Goal: Task Accomplishment & Management: Use online tool/utility

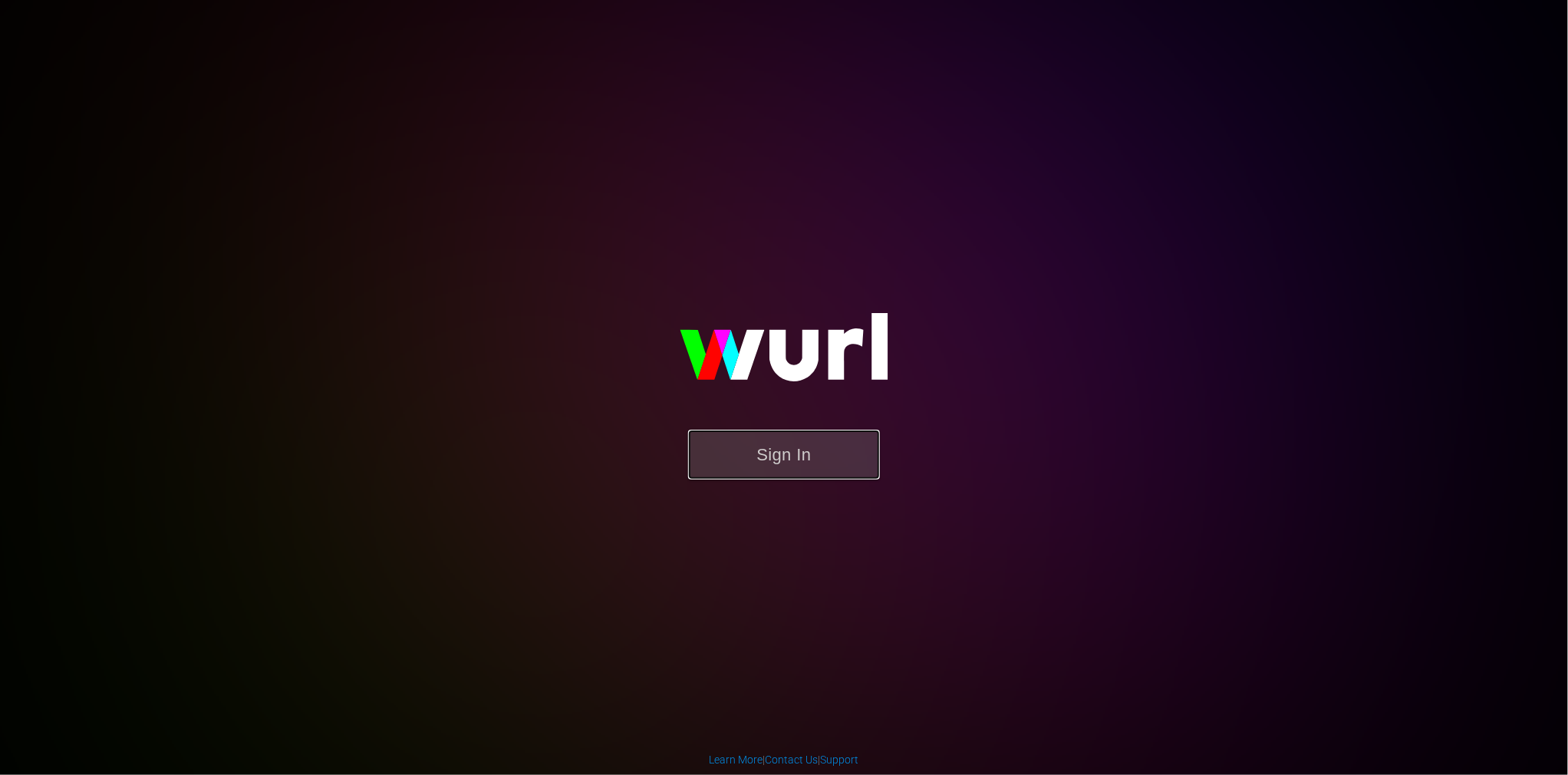
click at [829, 455] on button "Sign In" at bounding box center [784, 454] width 192 height 50
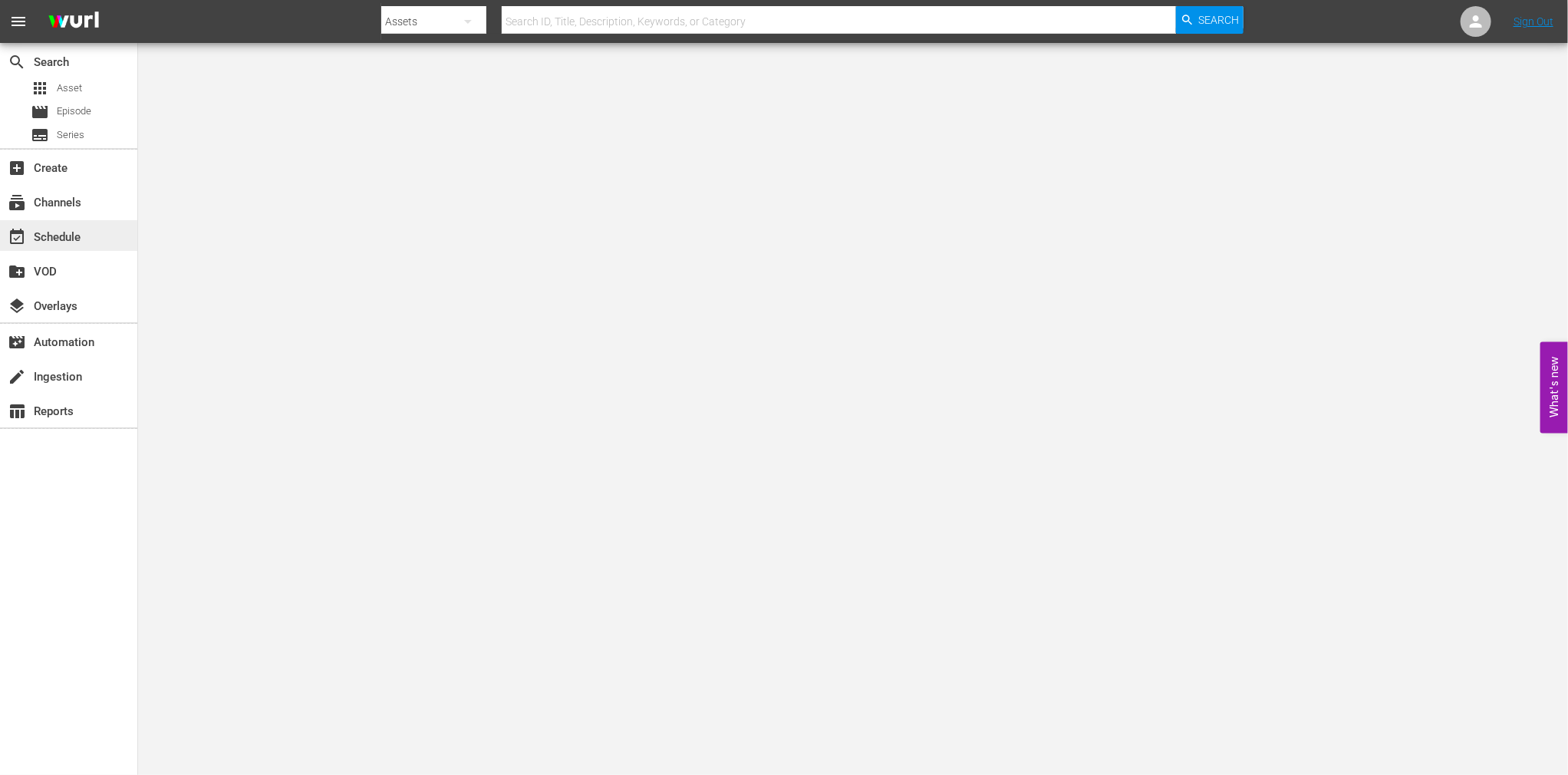
click at [50, 234] on div "event_available Schedule" at bounding box center [43, 234] width 86 height 14
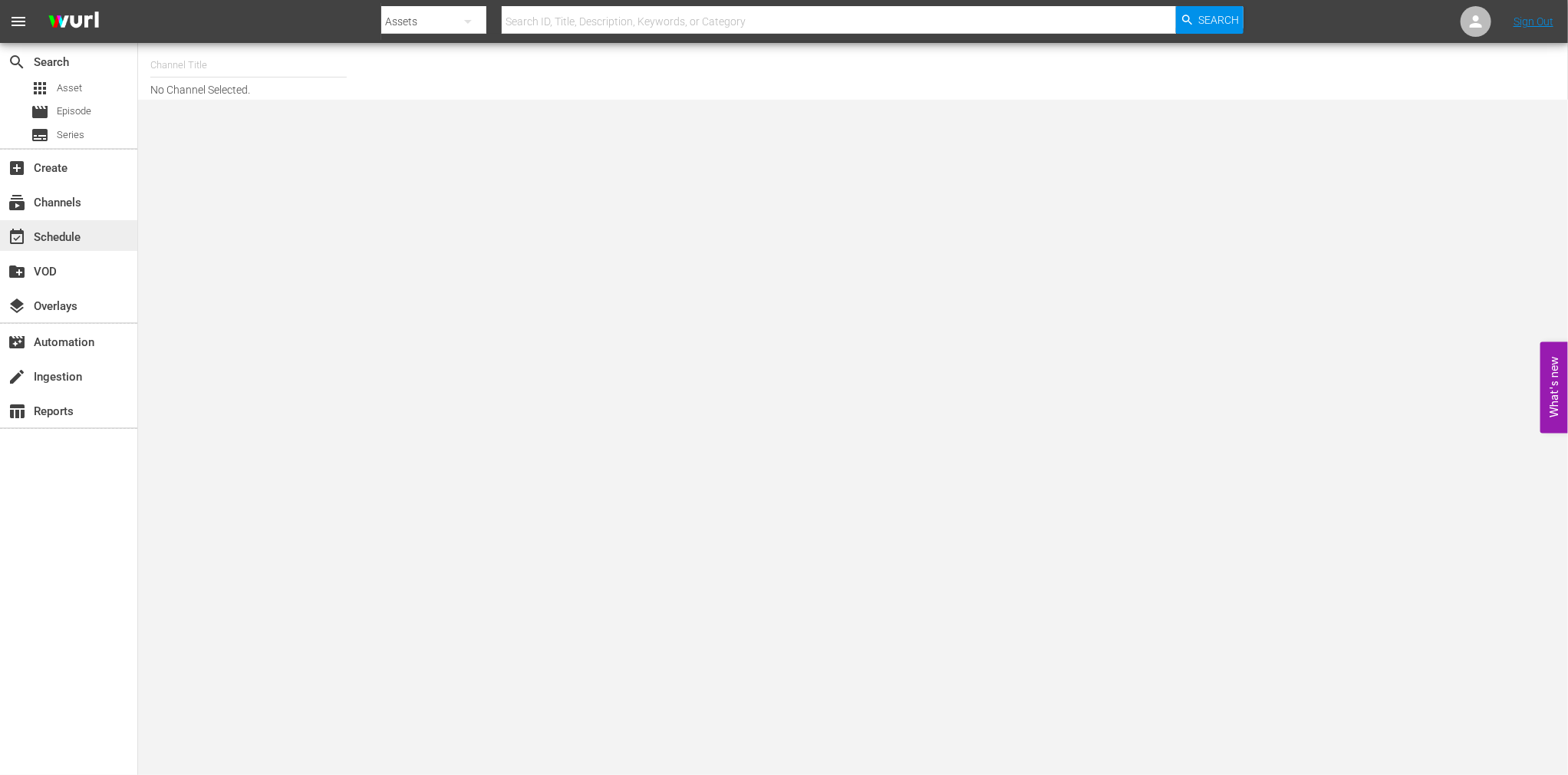
click at [46, 235] on div "event_available Schedule" at bounding box center [43, 234] width 86 height 14
click at [186, 64] on input "text" at bounding box center [248, 65] width 197 height 37
click at [255, 112] on div "[PERSON_NAME] (2050 - banijay_media_germany_gmbh_stromberg_1)" at bounding box center [361, 108] width 398 height 37
type input "[PERSON_NAME] (2050 - banijay_media_germany_gmbh_stromberg_1)"
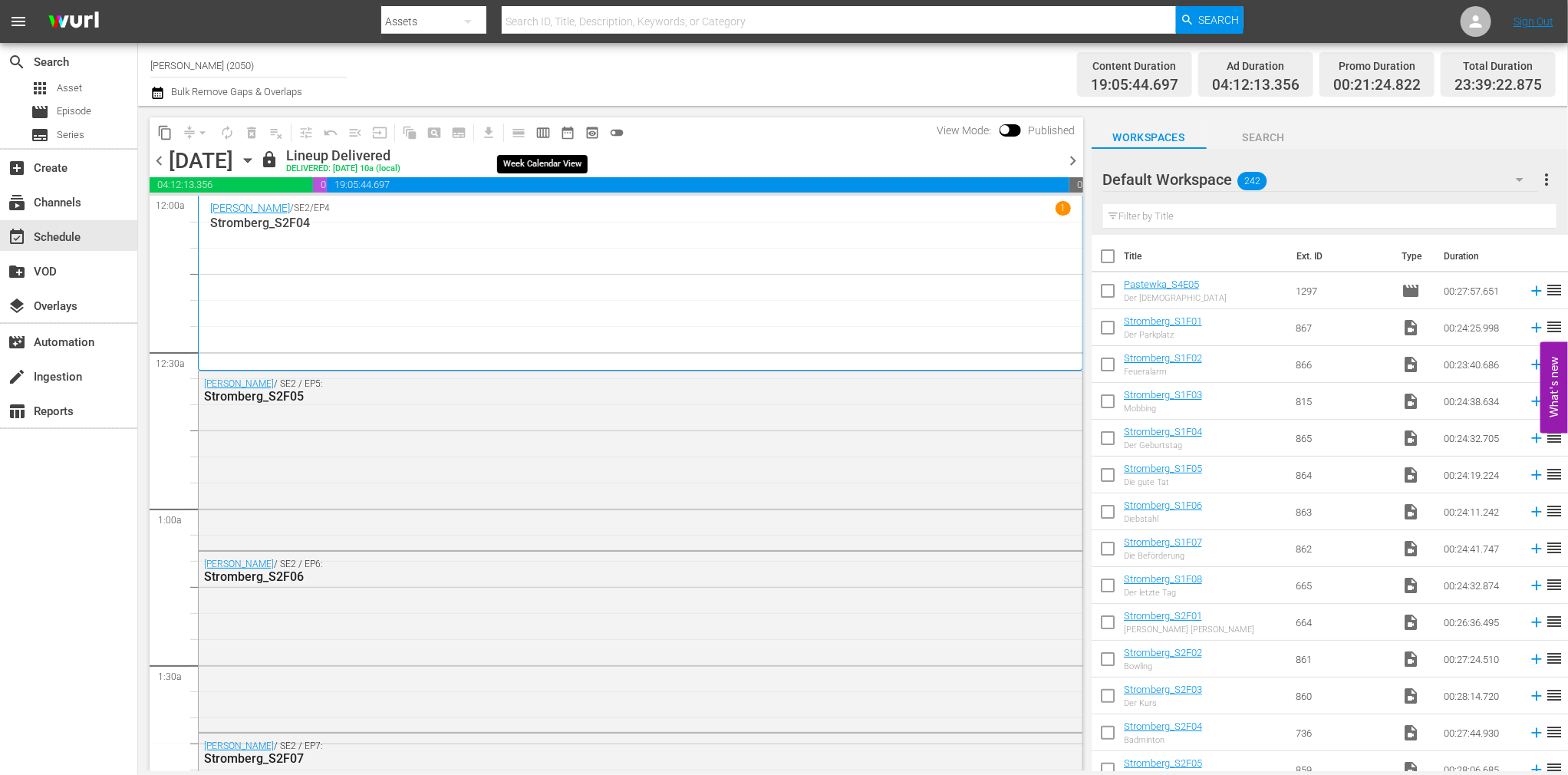
click at [546, 133] on span "calendar_view_week_outlined" at bounding box center [543, 133] width 16 height 16
